Goal: Task Accomplishment & Management: Use online tool/utility

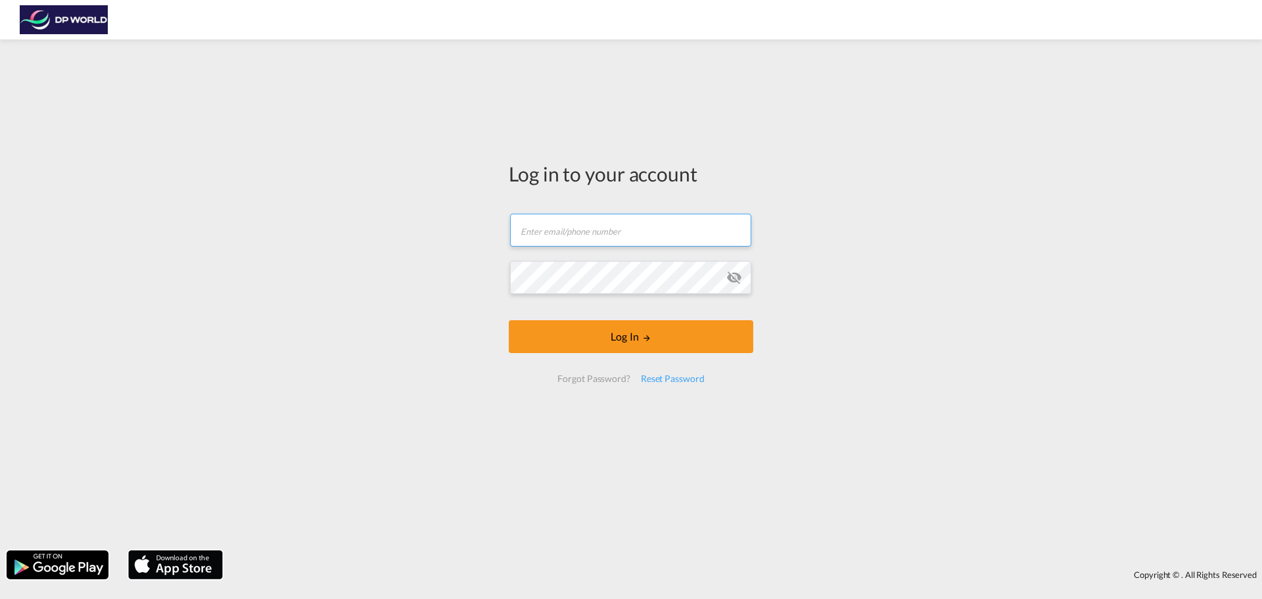
click at [571, 237] on input "text" at bounding box center [630, 230] width 241 height 33
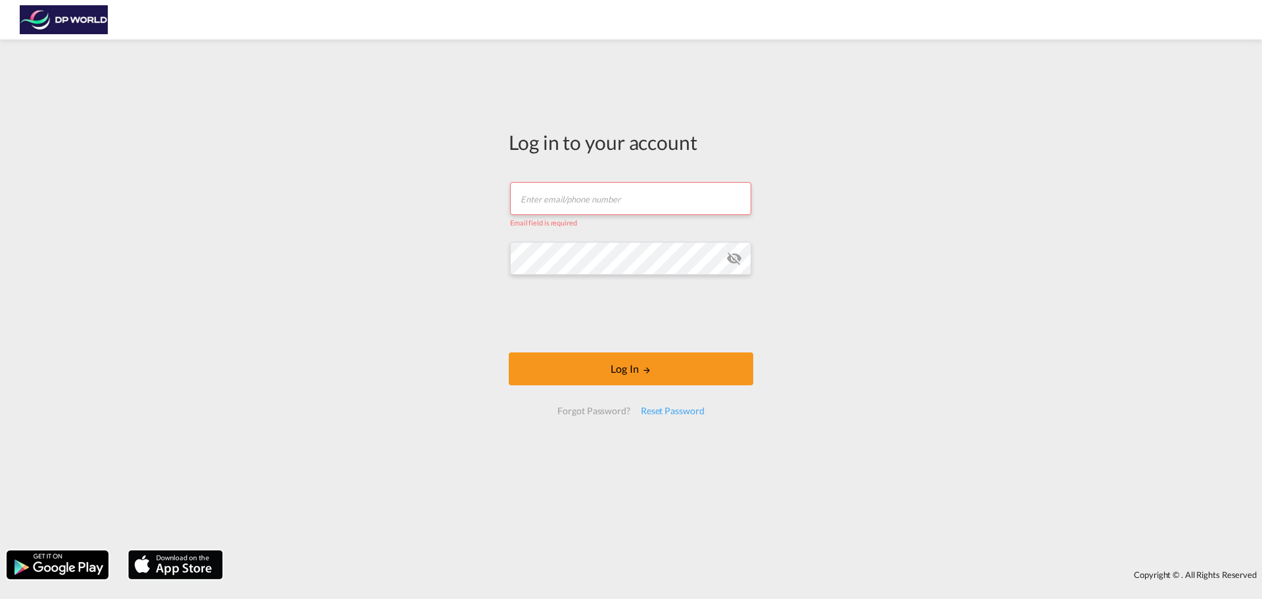
type input "[PERSON_NAME][EMAIL_ADDRESS][PERSON_NAME][DOMAIN_NAME]"
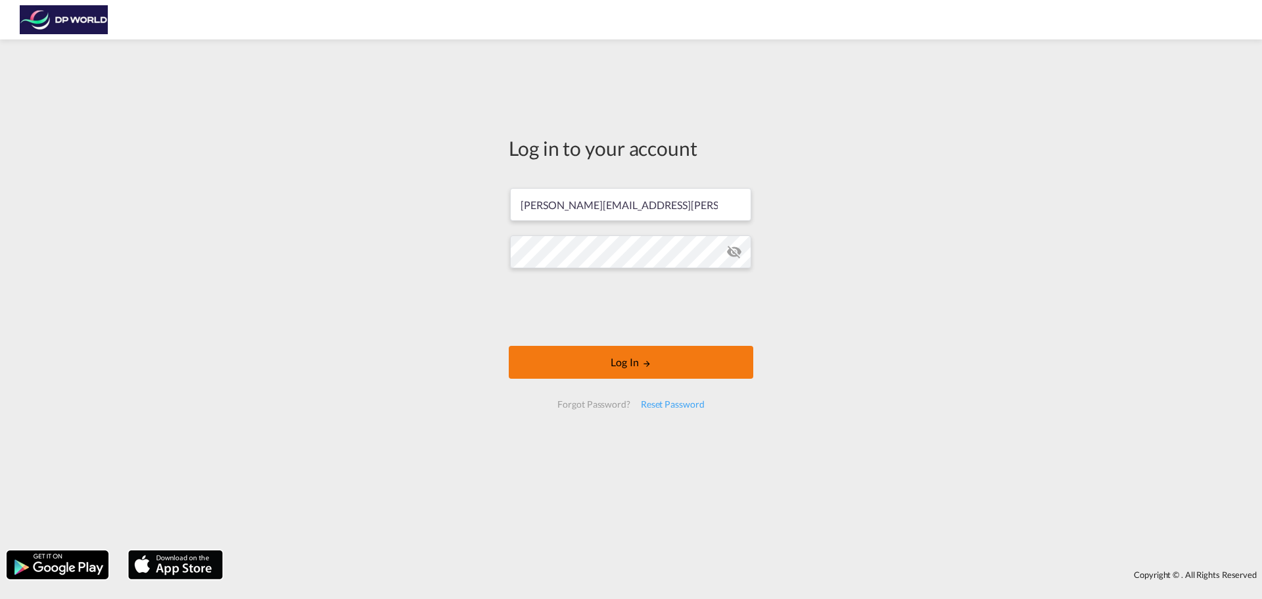
click at [665, 352] on button "Log In" at bounding box center [631, 362] width 245 height 33
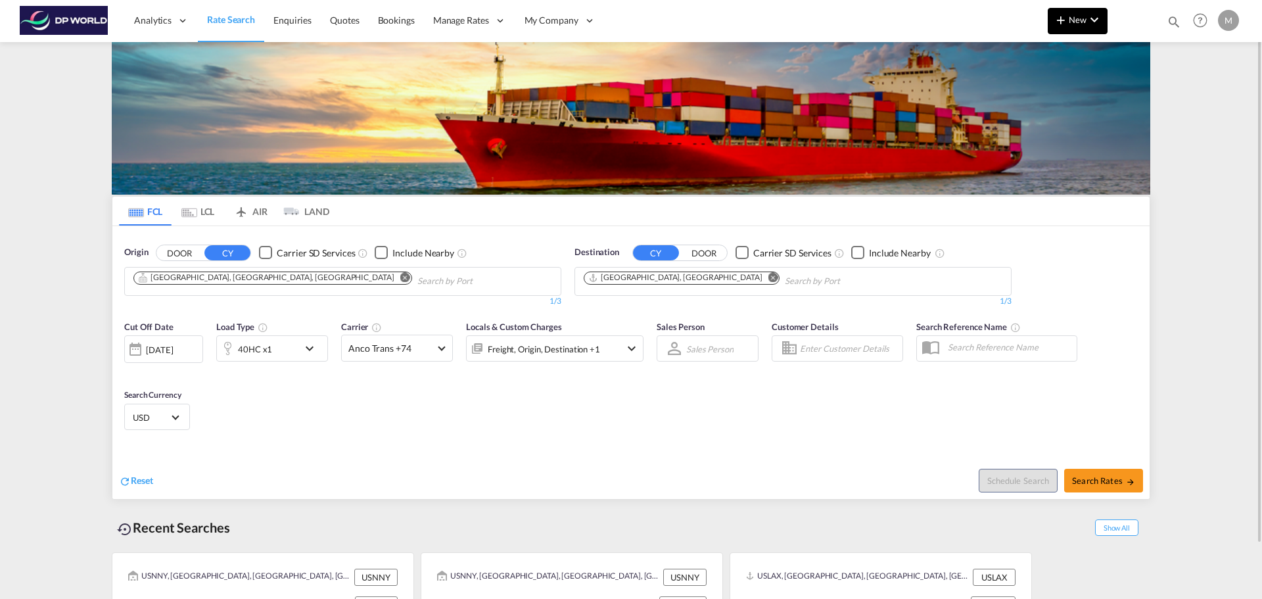
click at [1060, 23] on md-icon "icon-plus 400-fg" at bounding box center [1061, 20] width 16 height 16
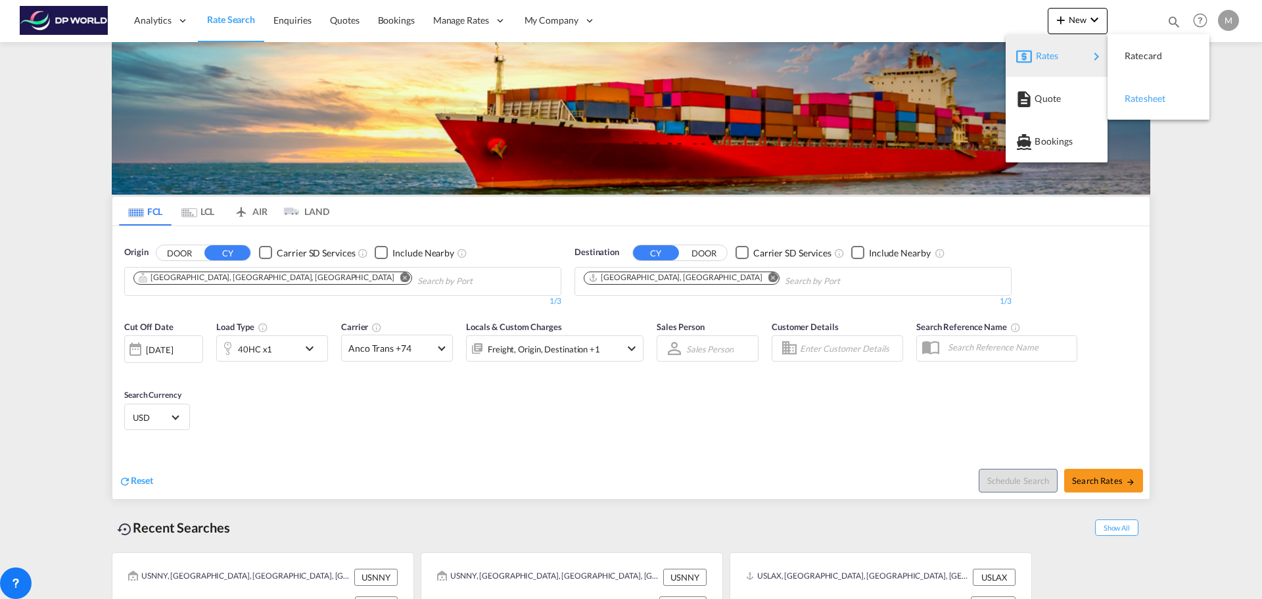
click at [1139, 99] on span "Ratesheet" at bounding box center [1132, 98] width 14 height 26
